Goal: Transaction & Acquisition: Purchase product/service

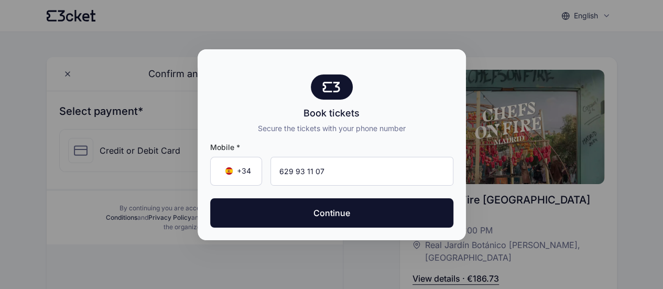
type input "629 93 11 07"
drag, startPoint x: 362, startPoint y: 215, endPoint x: 10, endPoint y: 89, distance: 373.2
click at [10, 89] on div "Book tickets Secure the tickets with your phone number Mobile * +34 ▼ 629 93 11…" at bounding box center [331, 144] width 663 height 289
click at [15, 62] on div at bounding box center [331, 144] width 663 height 289
click at [284, 218] on button "Continue" at bounding box center [331, 212] width 243 height 29
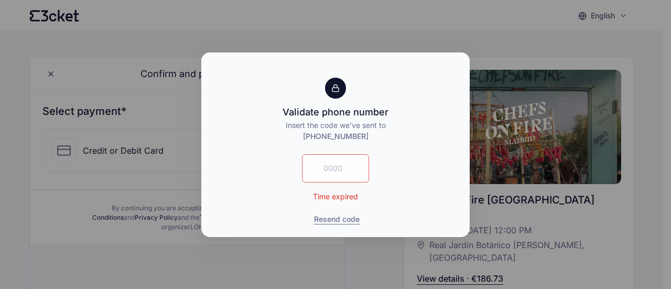
click at [336, 219] on button "Resend code" at bounding box center [337, 219] width 46 height 10
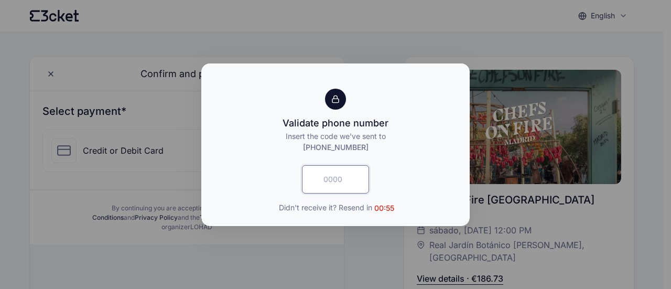
click at [341, 184] on input "text" at bounding box center [335, 179] width 67 height 28
type input "8138"
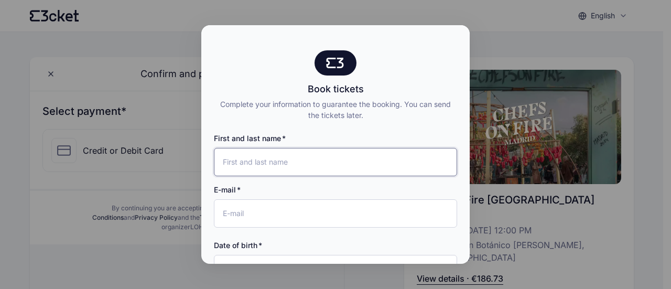
click at [325, 164] on input "First and last name" at bounding box center [335, 162] width 243 height 28
type input "Juan Ignacio Garcia Martos"
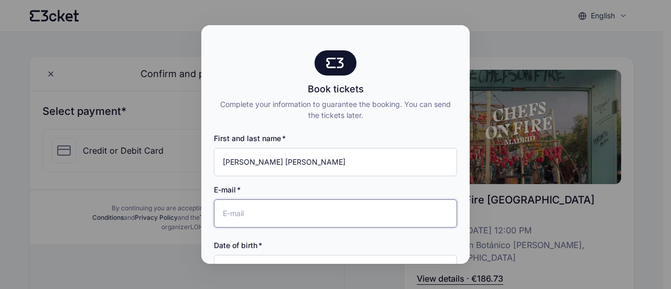
type input "[EMAIL_ADDRESS][PERSON_NAME][PERSON_NAME][DOMAIN_NAME]"
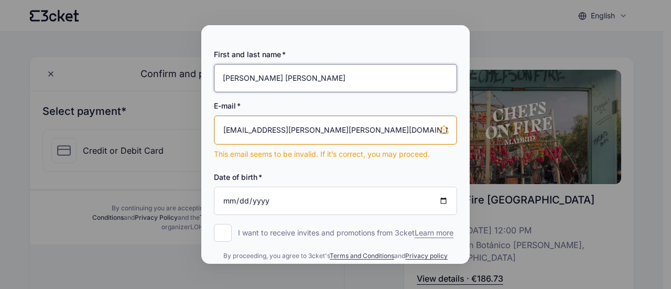
scroll to position [85, 0]
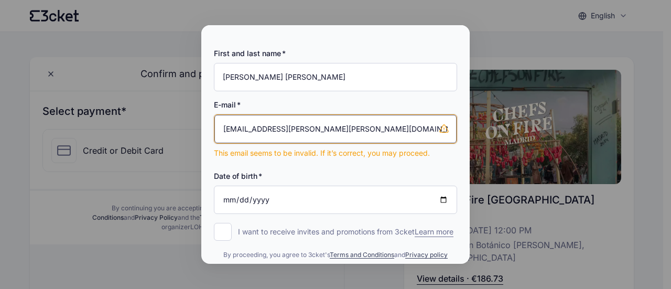
click at [377, 137] on input "[EMAIL_ADDRESS][PERSON_NAME][PERSON_NAME][DOMAIN_NAME]" at bounding box center [335, 129] width 242 height 28
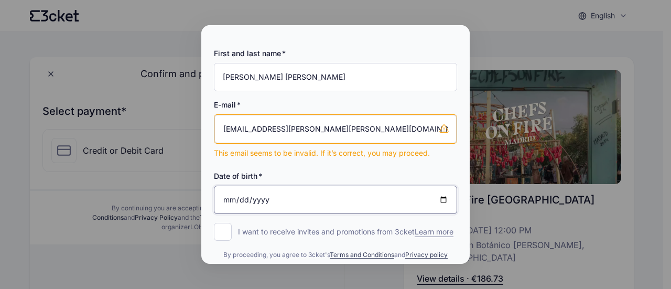
click at [346, 190] on input "Date of birth" at bounding box center [335, 199] width 243 height 28
type input "1984-11-25"
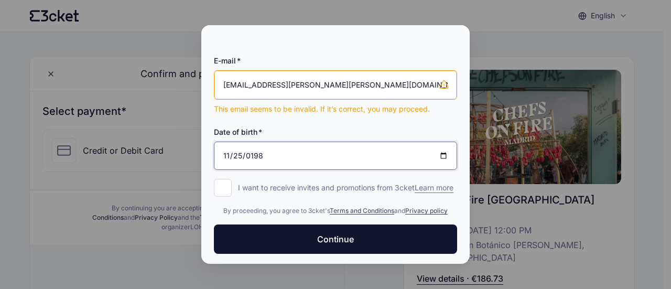
scroll to position [140, 0]
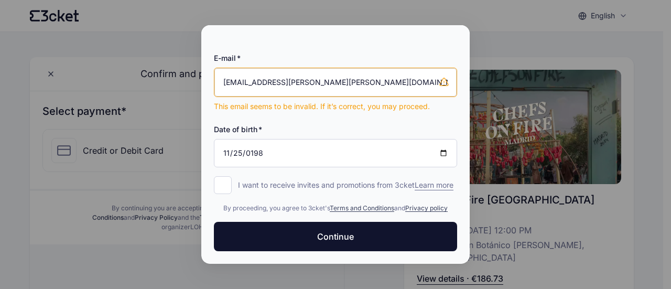
click at [375, 230] on button "Continue" at bounding box center [335, 236] width 243 height 29
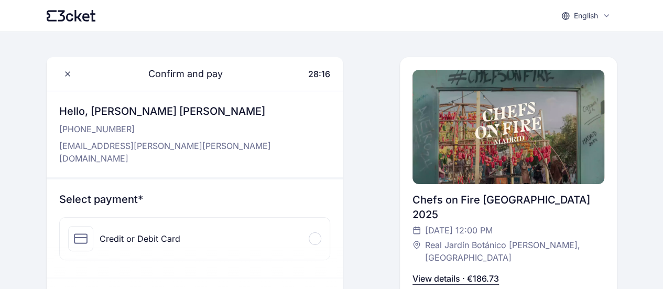
click at [162, 225] on div "Credit or Debit Card" at bounding box center [195, 238] width 270 height 42
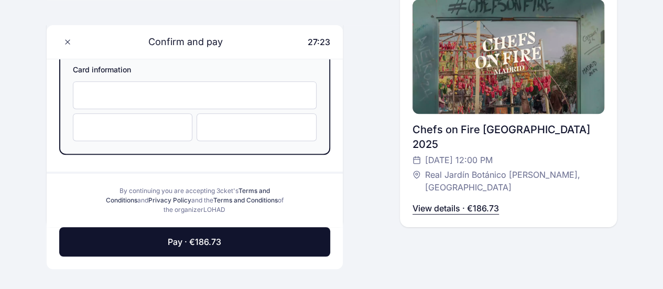
scroll to position [211, 0]
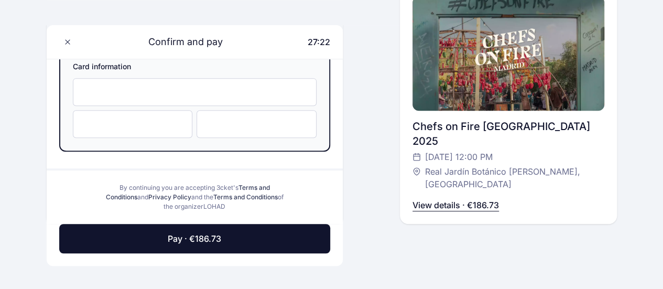
click at [221, 235] on button "Pay · €186.73" at bounding box center [194, 238] width 271 height 29
